Goal: Task Accomplishment & Management: Manage account settings

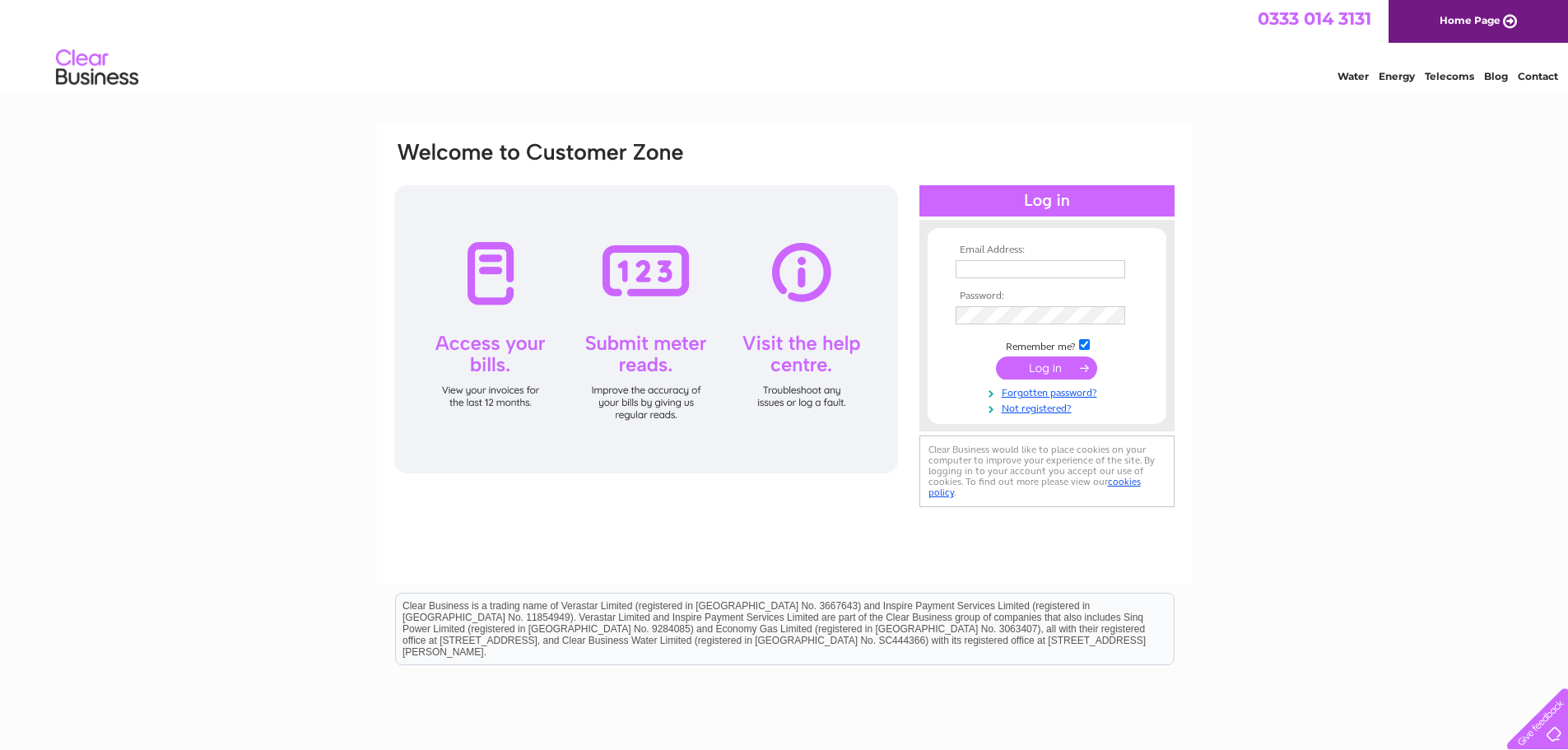
type input "tracy.anderson@rautomead.com"
click at [1035, 369] on input "submit" at bounding box center [1046, 368] width 101 height 23
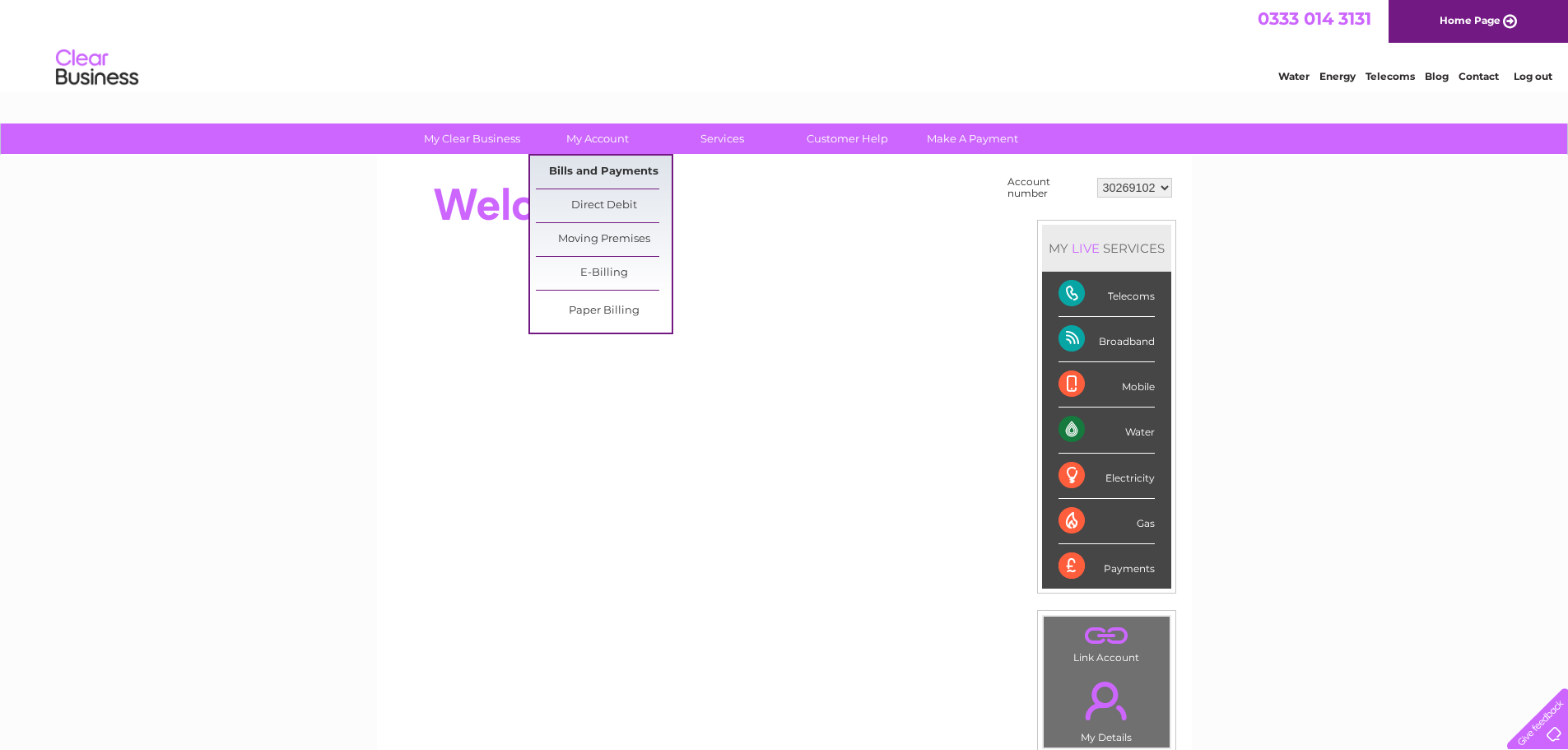
click at [591, 171] on link "Bills and Payments" at bounding box center [604, 172] width 136 height 33
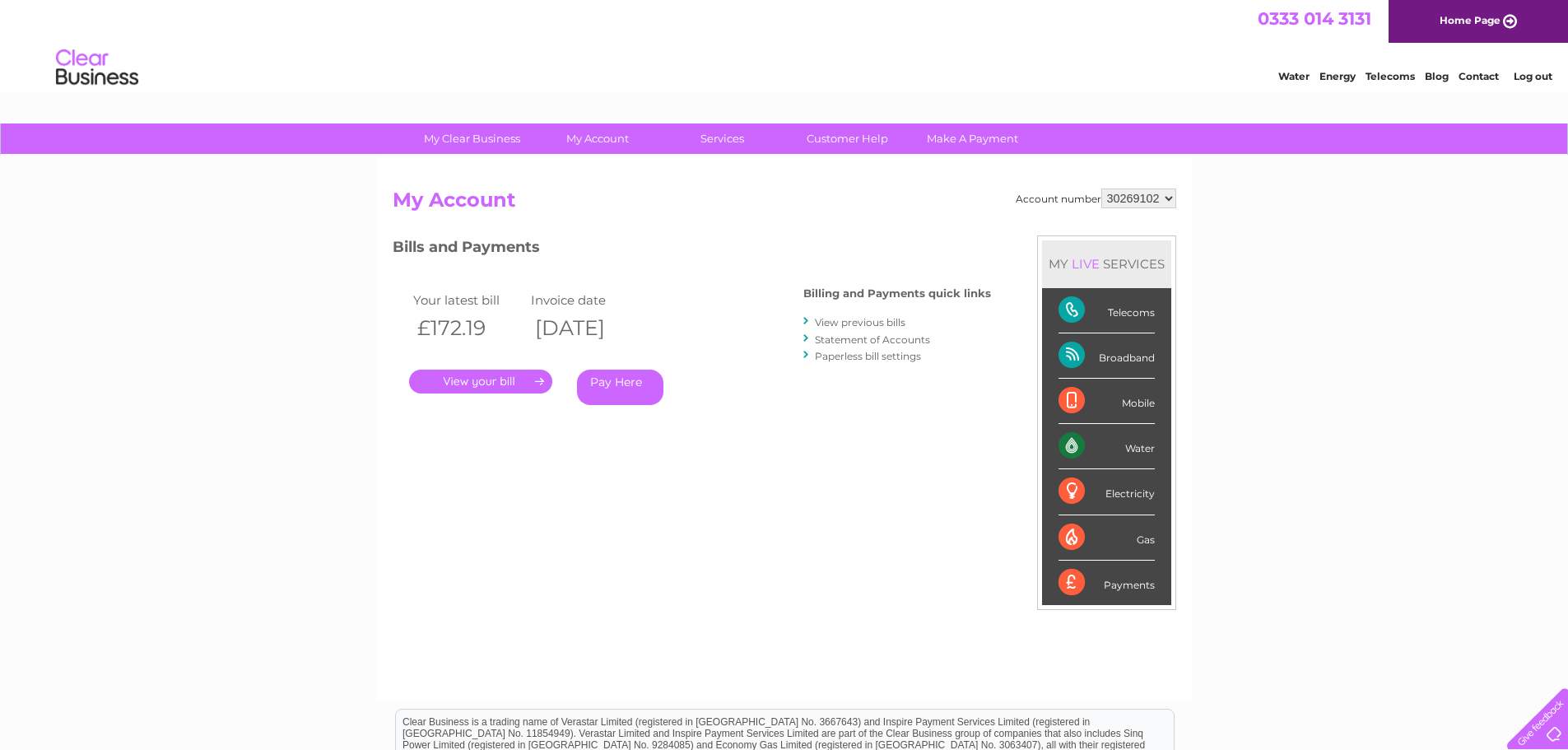
click at [471, 384] on link "." at bounding box center [480, 381] width 143 height 24
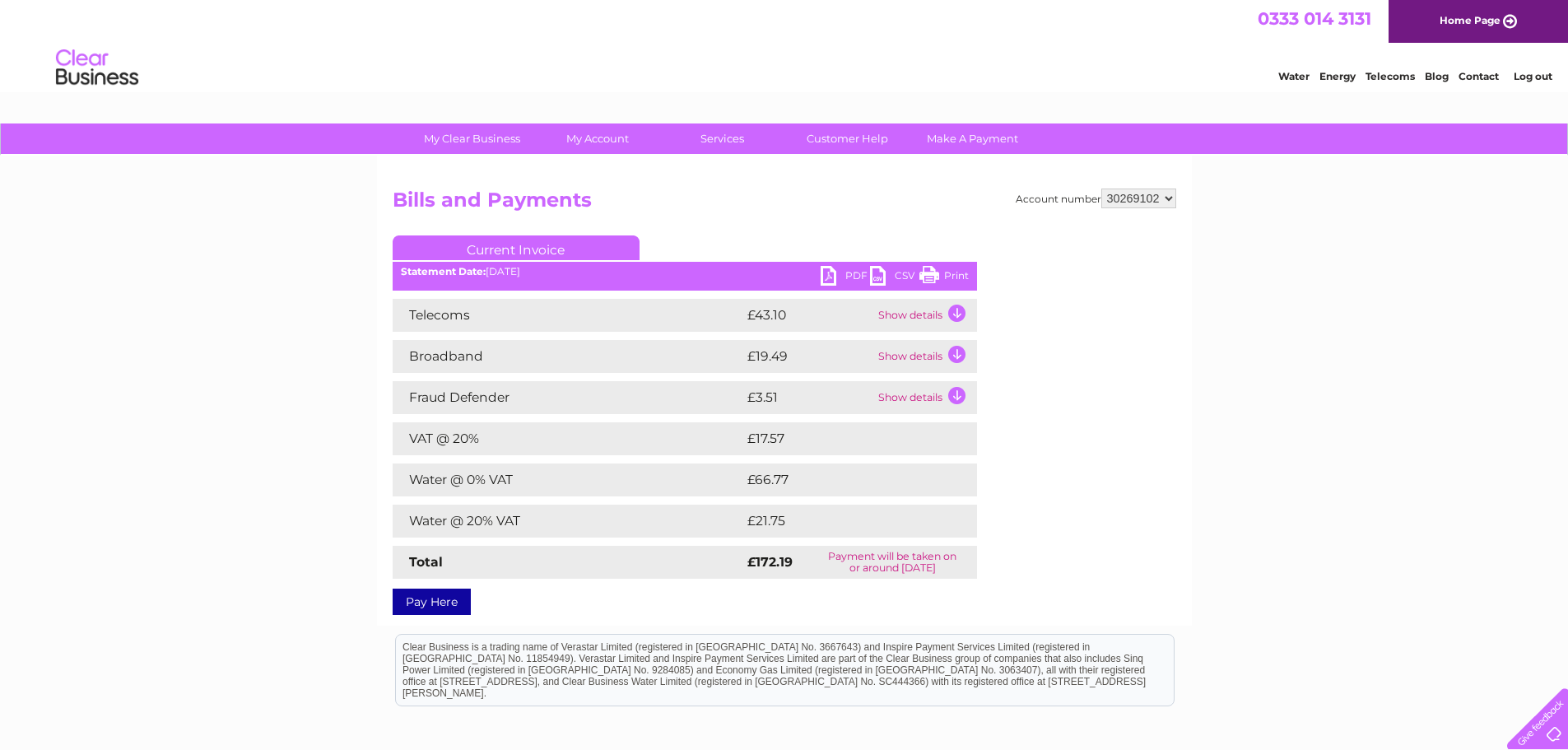
click at [951, 314] on td "Show details" at bounding box center [925, 316] width 103 height 33
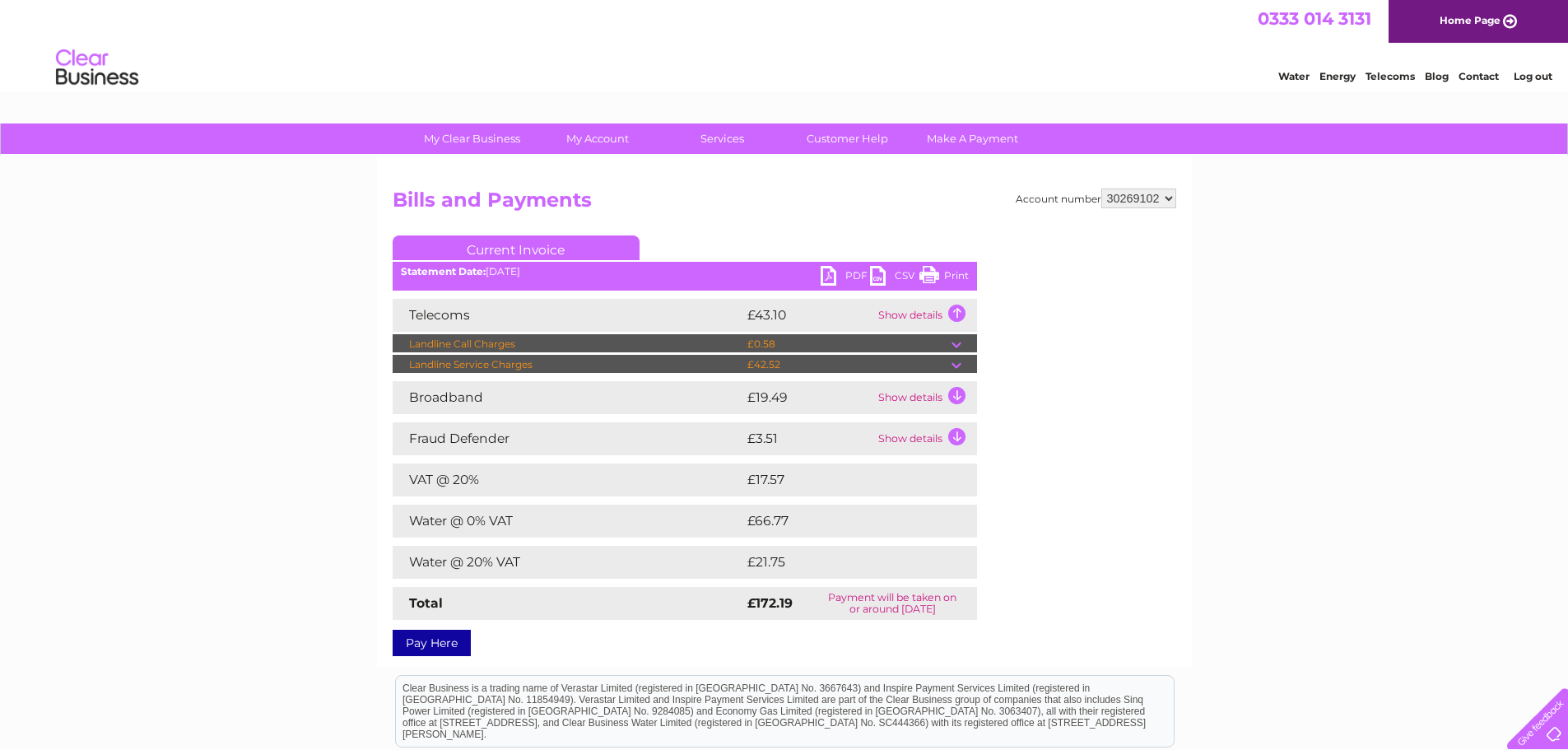
click at [953, 396] on td "Show details" at bounding box center [925, 398] width 103 height 33
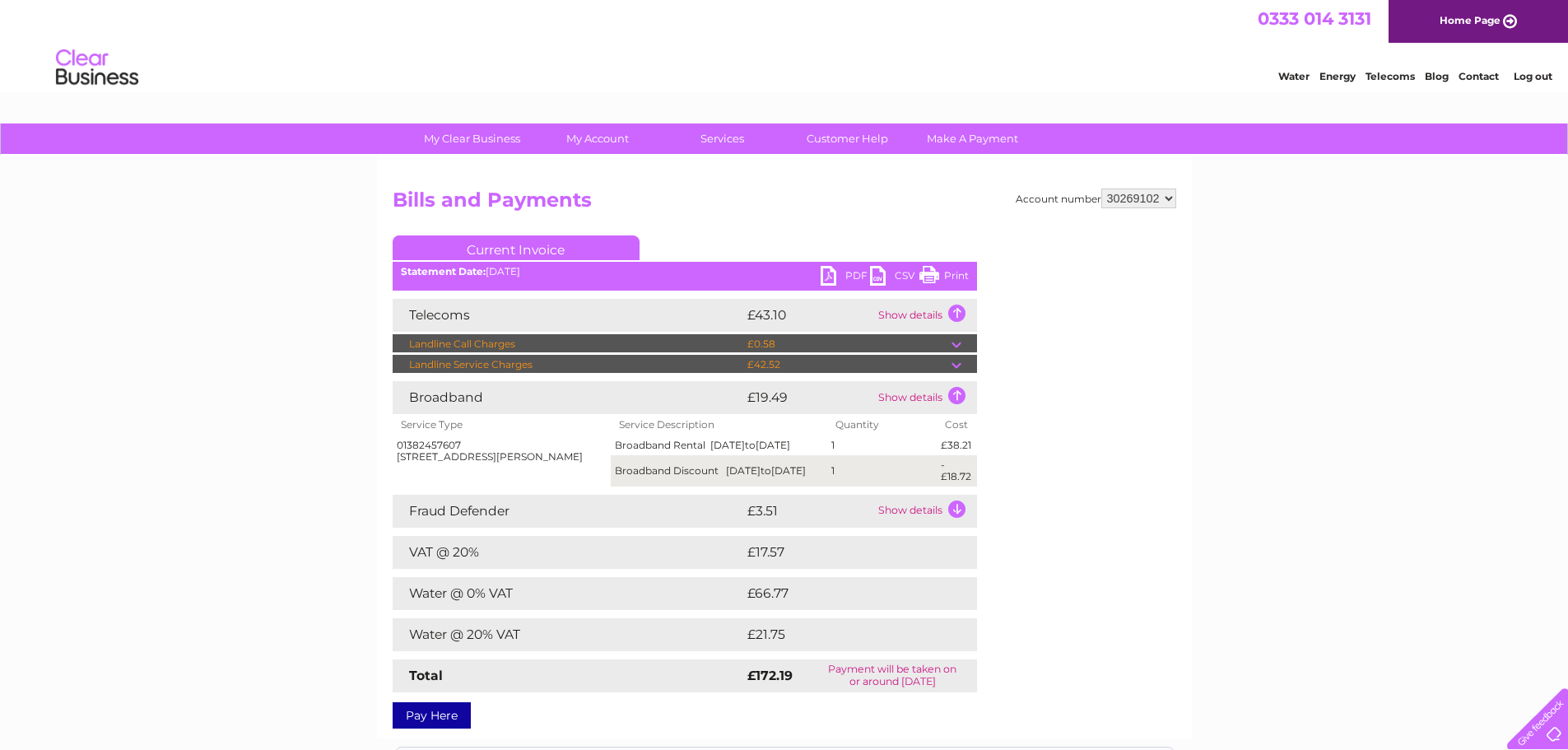
click at [953, 525] on td "Show details" at bounding box center [925, 511] width 103 height 33
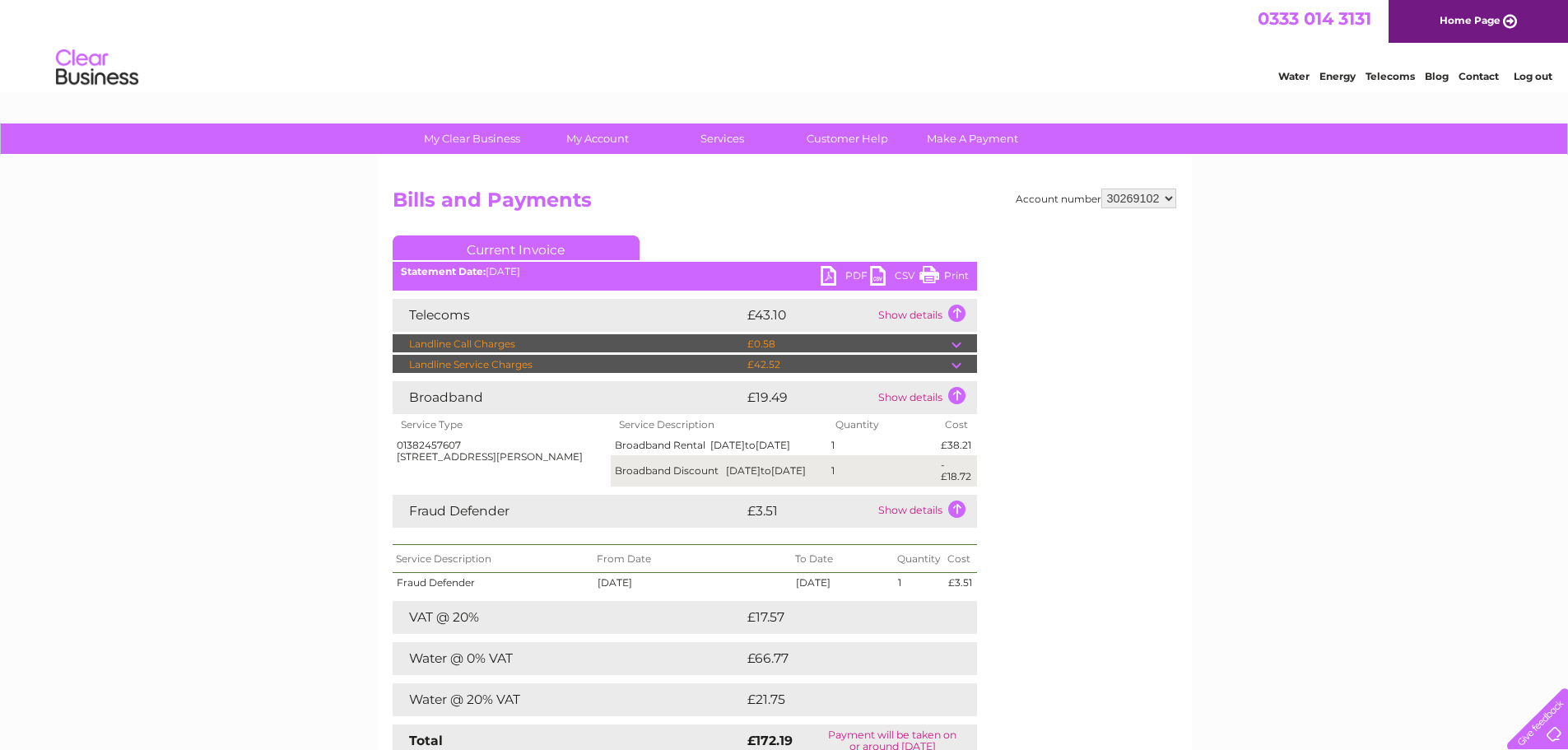
click at [955, 272] on link "Print" at bounding box center [943, 278] width 49 height 24
